Goal: Use online tool/utility: Utilize a website feature to perform a specific function

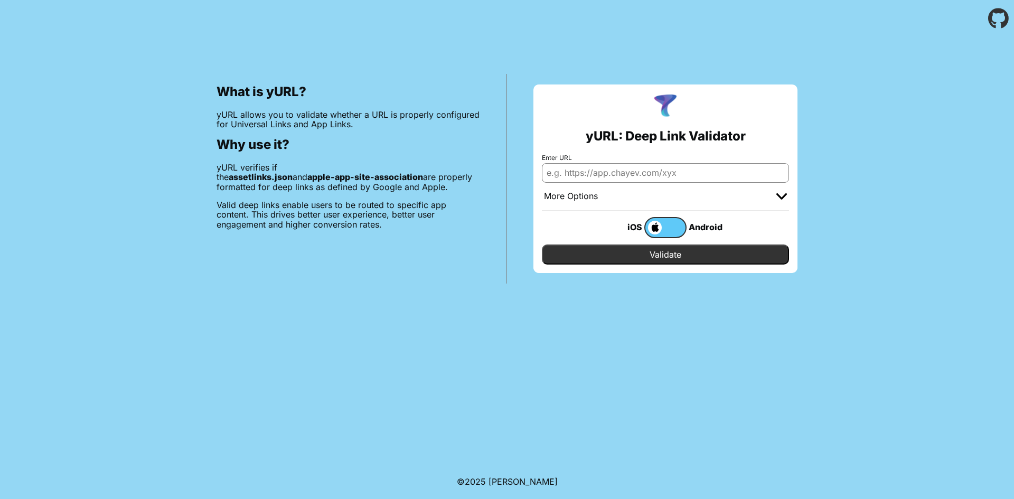
click at [606, 169] on input "Enter URL" at bounding box center [665, 172] width 247 height 19
paste input "[URL][DOMAIN_NAME]"
type input "[URL][DOMAIN_NAME]"
click at [675, 222] on label at bounding box center [666, 227] width 42 height 21
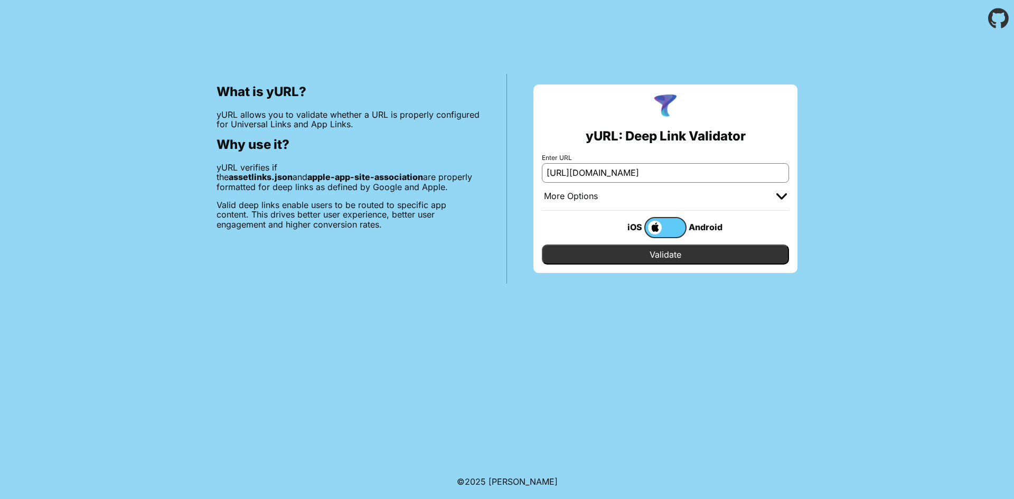
click at [0, 0] on input "checkbox" at bounding box center [0, 0] width 0 height 0
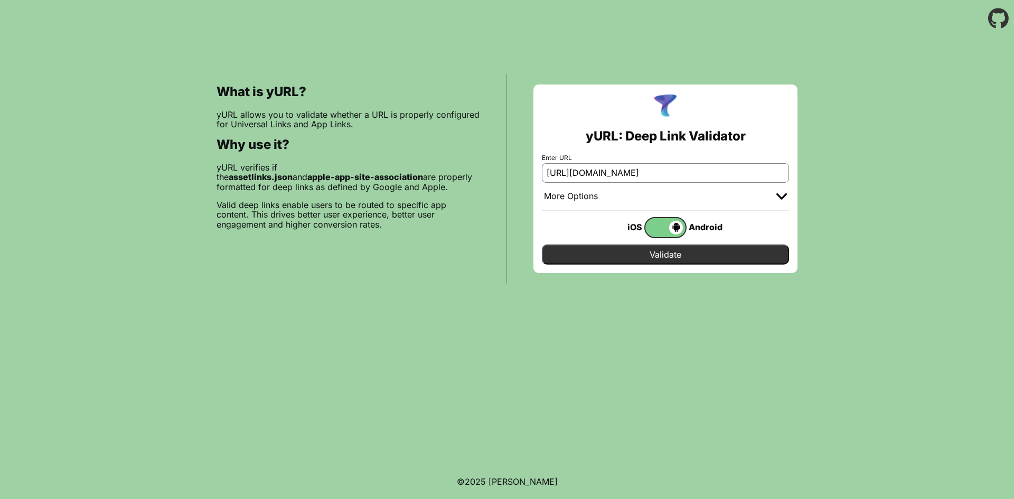
click at [692, 254] on input "Validate" at bounding box center [665, 255] width 247 height 20
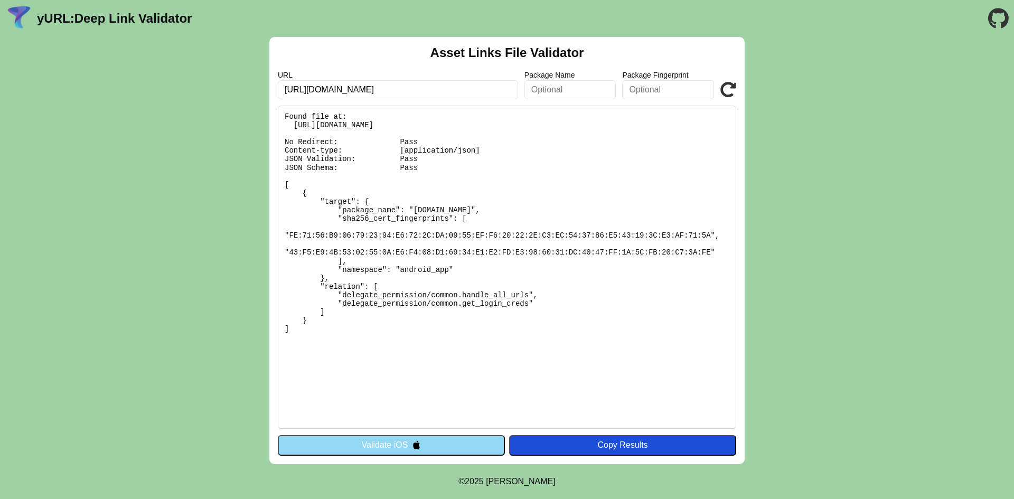
click at [393, 446] on button "Validate iOS" at bounding box center [391, 445] width 227 height 20
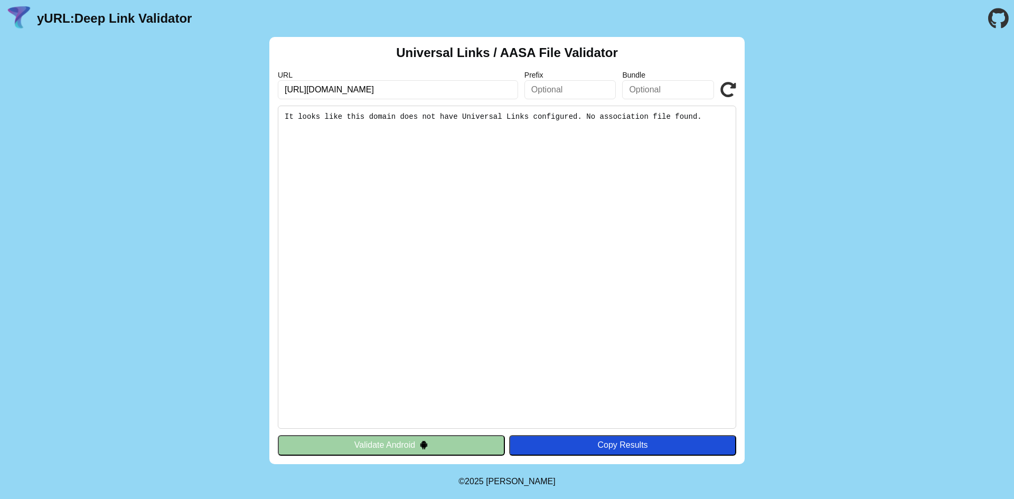
drag, startPoint x: 288, startPoint y: 114, endPoint x: 720, endPoint y: 116, distance: 431.2
click at [720, 116] on pre "It looks like this domain does not have Universal Links configured. No associat…" at bounding box center [507, 267] width 459 height 323
click at [697, 143] on pre "It looks like this domain does not have Universal Links configured. No associat…" at bounding box center [507, 267] width 459 height 323
